Goal: Task Accomplishment & Management: Complete application form

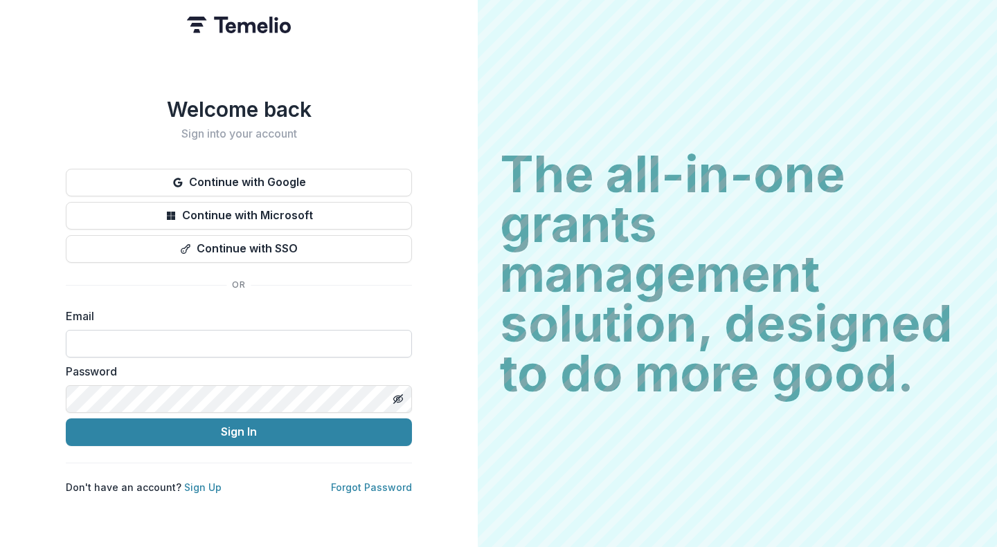
click at [223, 340] on input at bounding box center [239, 344] width 346 height 28
type input "**********"
click at [200, 482] on link "Sign Up" at bounding box center [202, 488] width 37 height 12
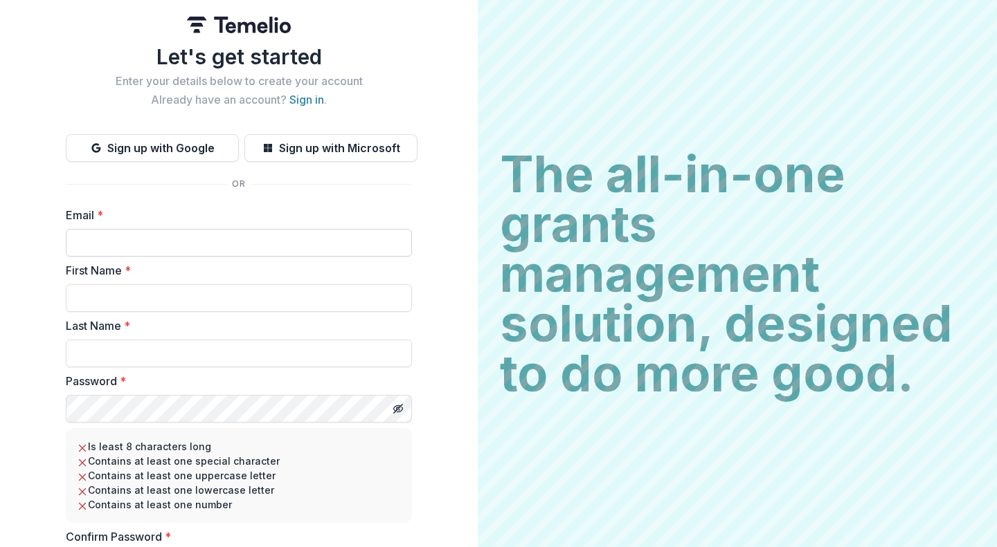
click at [137, 251] on input "Email *" at bounding box center [239, 243] width 346 height 28
type input "**********"
click at [154, 304] on input "First Name *" at bounding box center [239, 298] width 346 height 28
type input "*****"
type input "******"
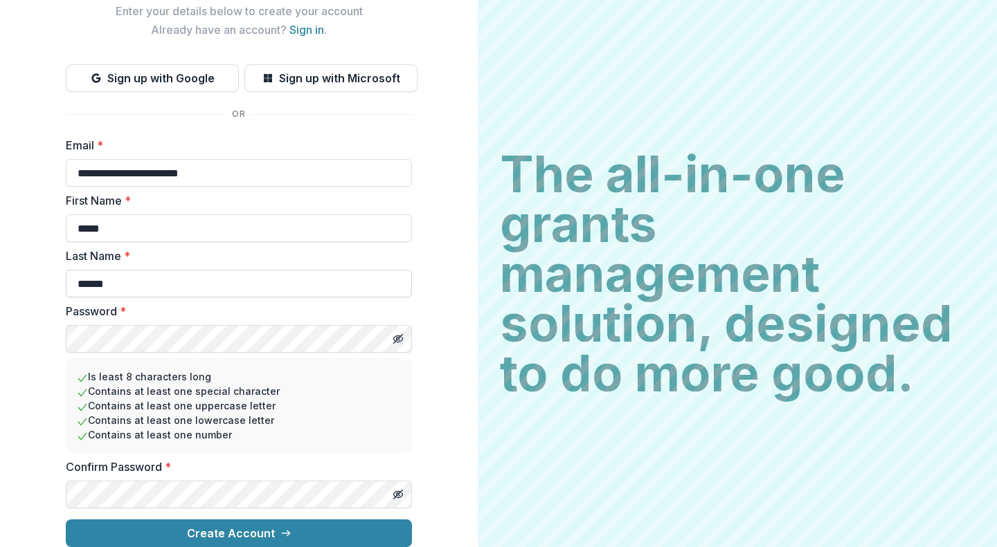
scroll to position [80, 0]
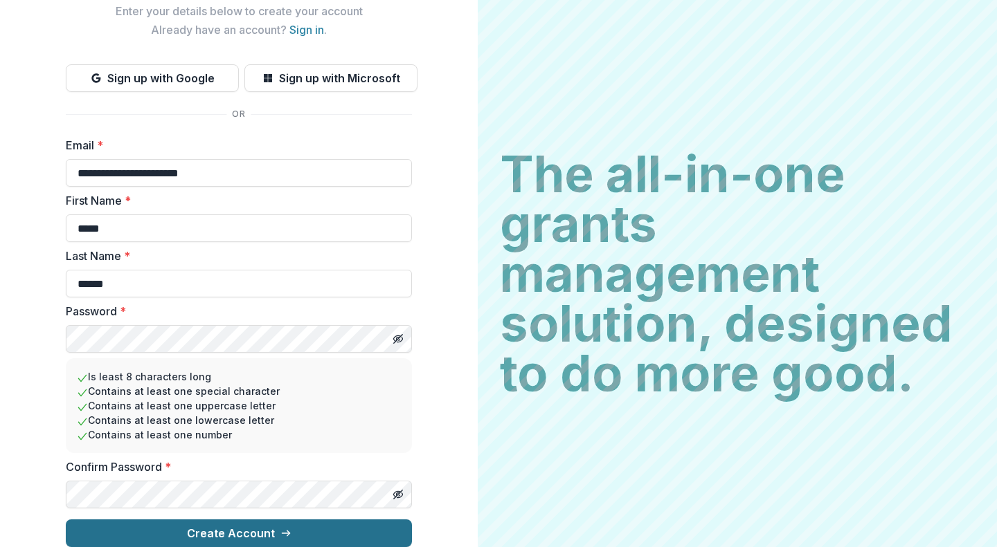
click at [243, 520] on button "Create Account" at bounding box center [239, 534] width 346 height 28
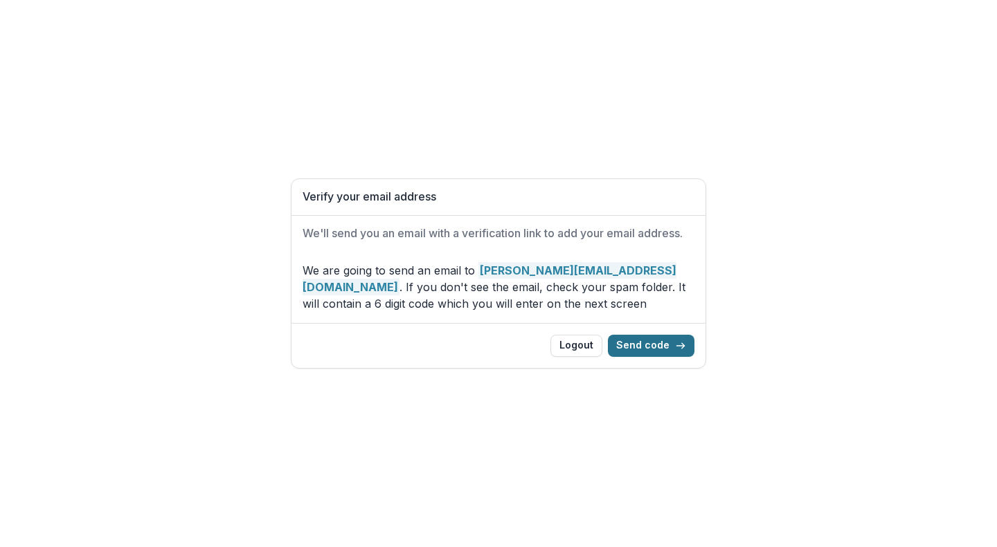
click at [647, 343] on button "Send code" at bounding box center [651, 346] width 87 height 22
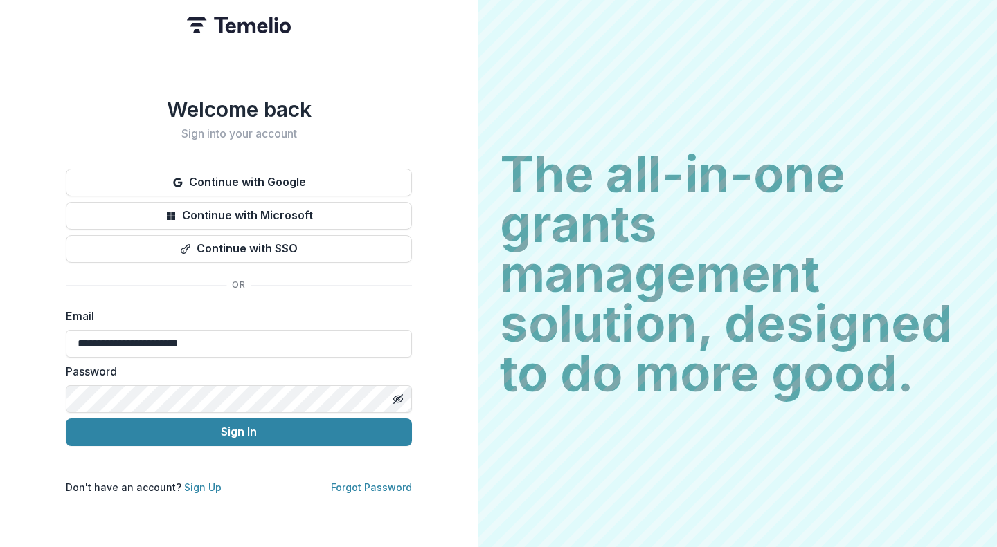
click at [201, 482] on link "Sign Up" at bounding box center [202, 488] width 37 height 12
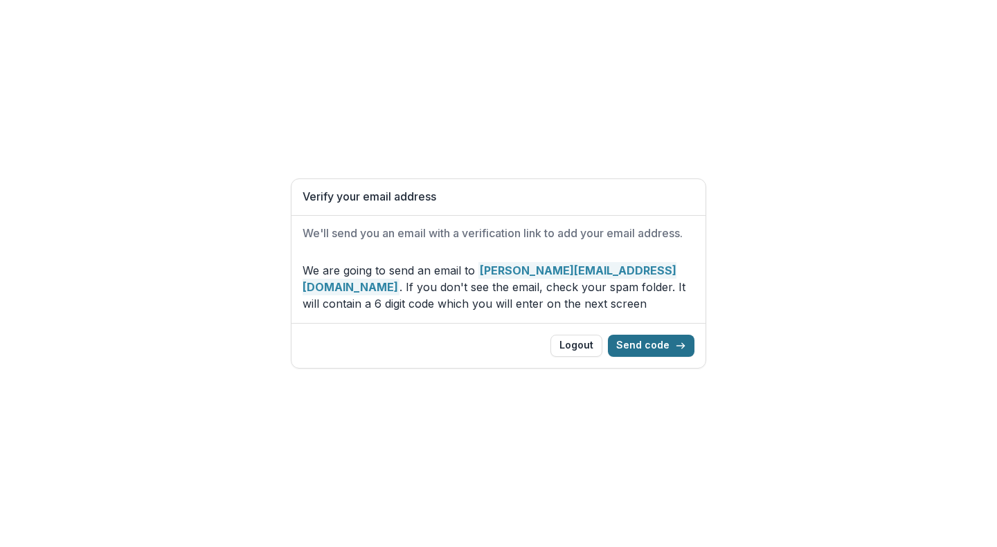
click at [633, 341] on button "Send code" at bounding box center [651, 346] width 87 height 22
click at [635, 341] on button "Send code" at bounding box center [651, 346] width 87 height 22
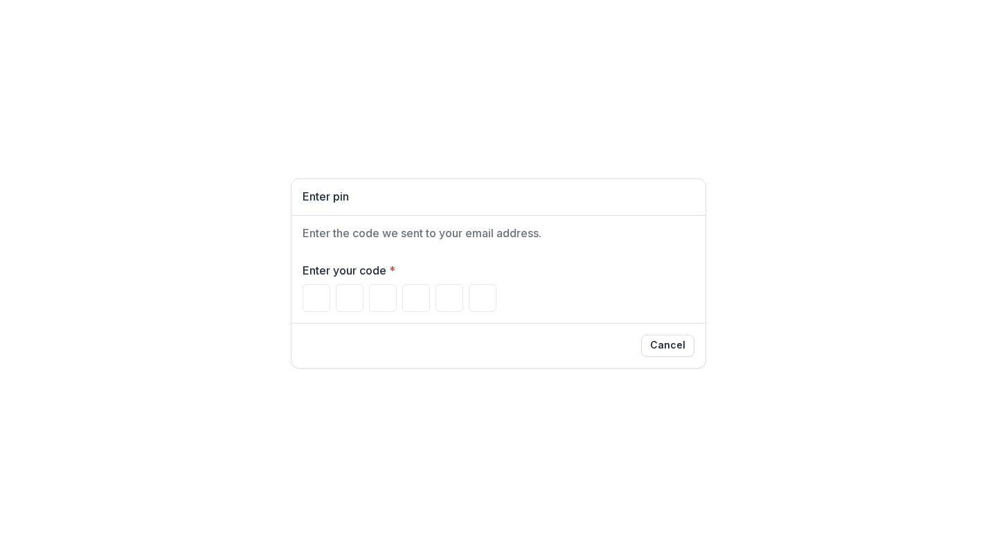
type input "*"
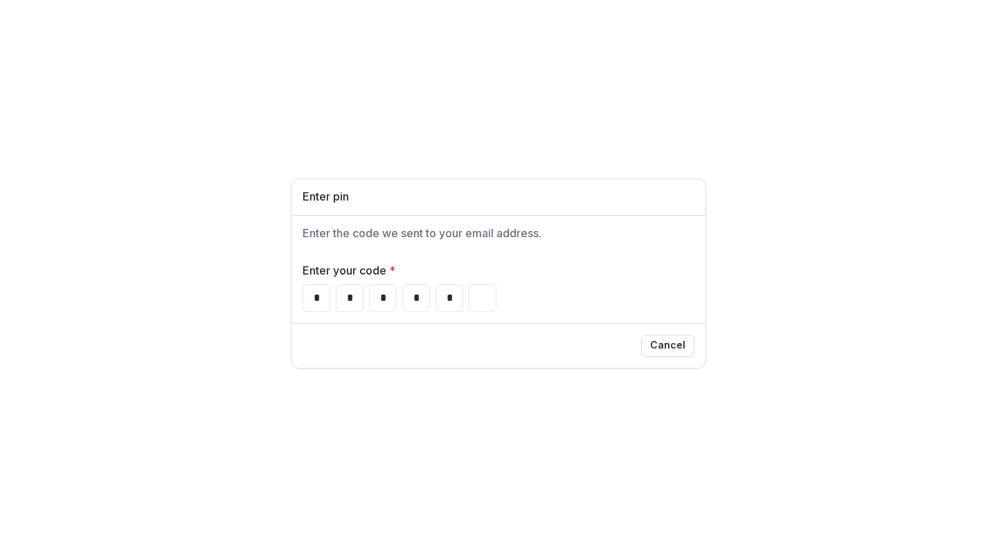
type input "*"
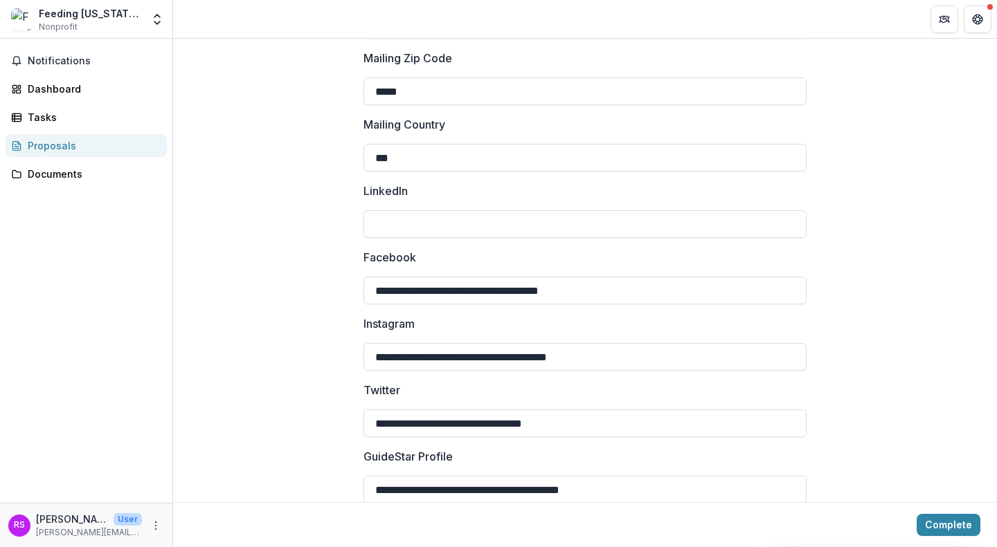
scroll to position [1722, 0]
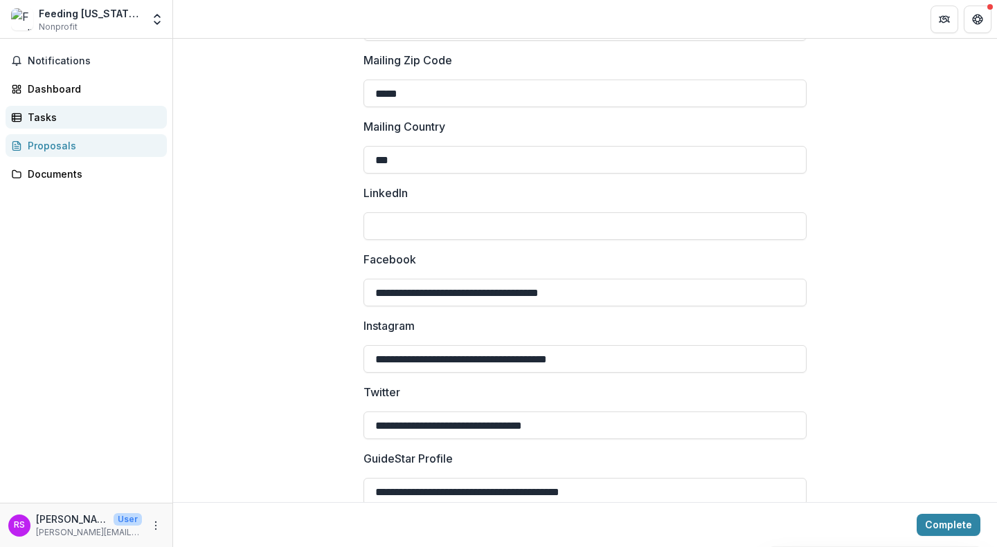
click at [59, 120] on div "Tasks" at bounding box center [92, 117] width 128 height 15
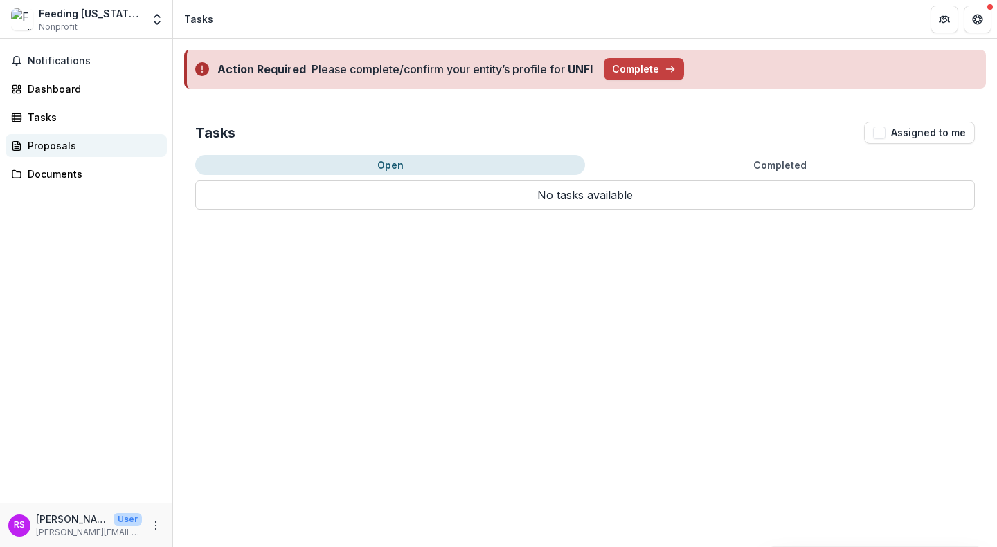
click at [61, 147] on div "Proposals" at bounding box center [92, 145] width 128 height 15
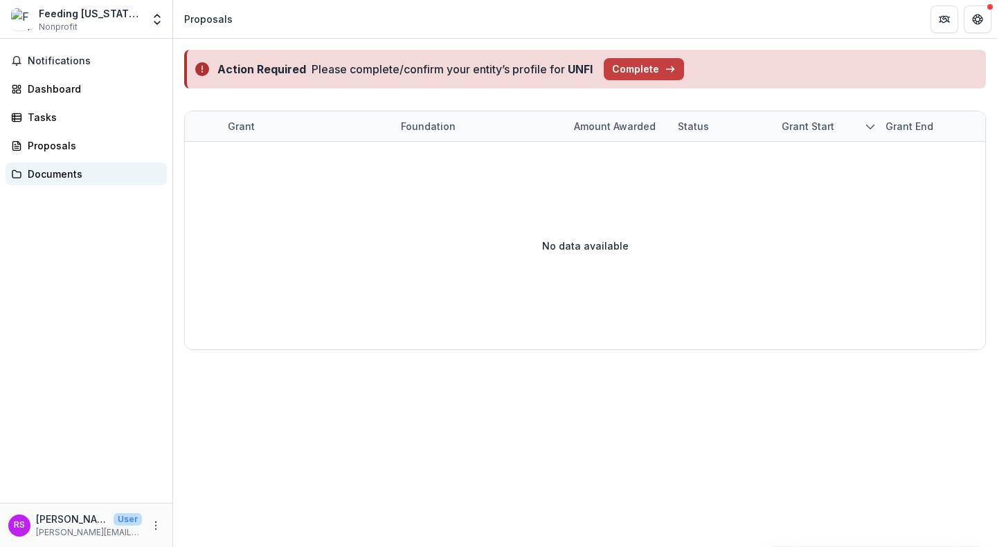
click at [56, 180] on div "Documents" at bounding box center [92, 174] width 128 height 15
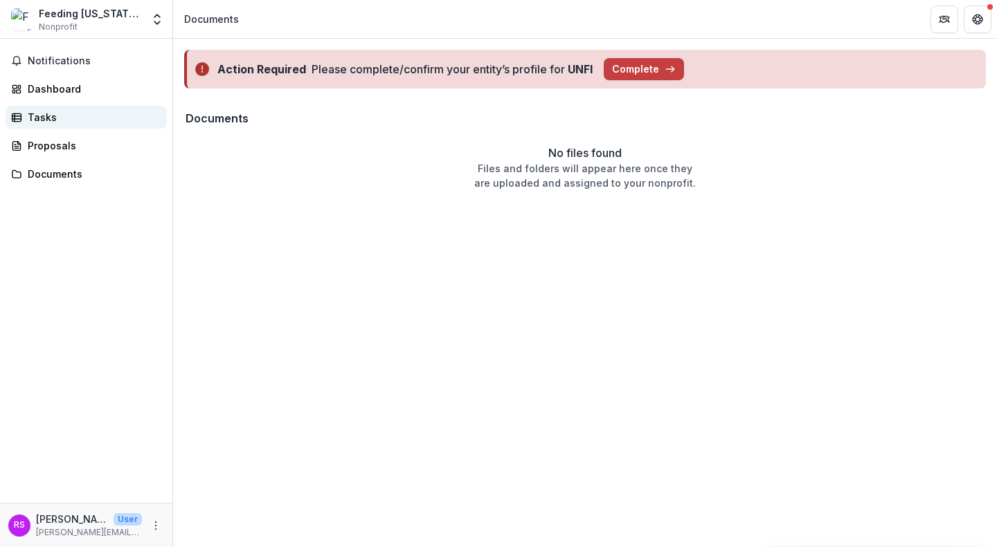
click at [55, 116] on div "Tasks" at bounding box center [92, 117] width 128 height 15
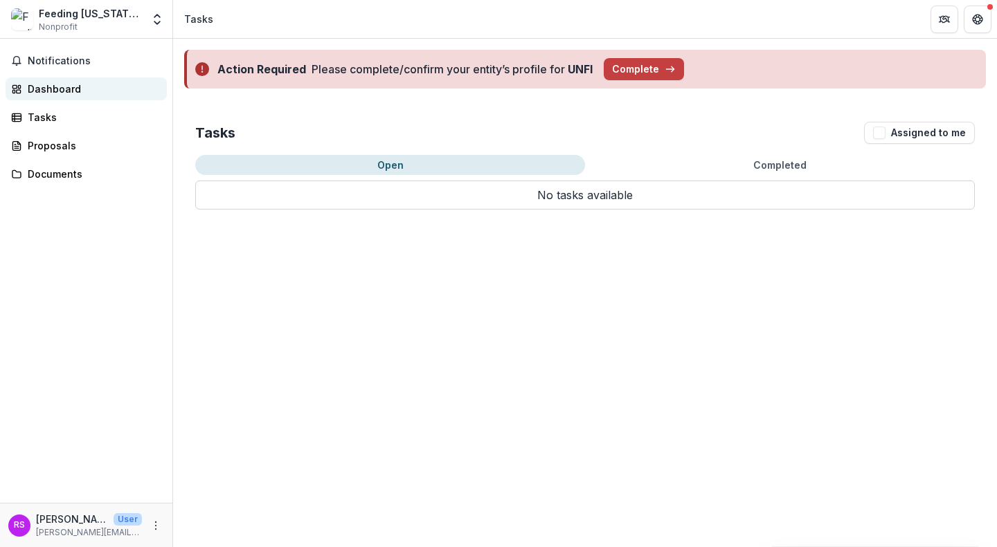
click at [68, 92] on div "Dashboard" at bounding box center [92, 89] width 128 height 15
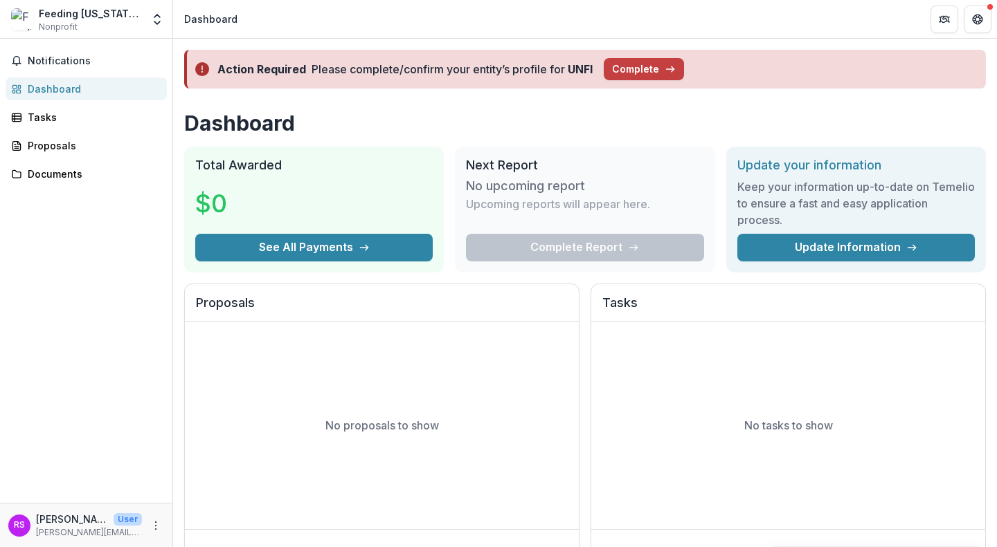
click at [96, 18] on div "Feeding Florida Inc" at bounding box center [90, 13] width 103 height 15
click at [637, 73] on button "Complete" at bounding box center [643, 69] width 80 height 22
